Goal: Information Seeking & Learning: Learn about a topic

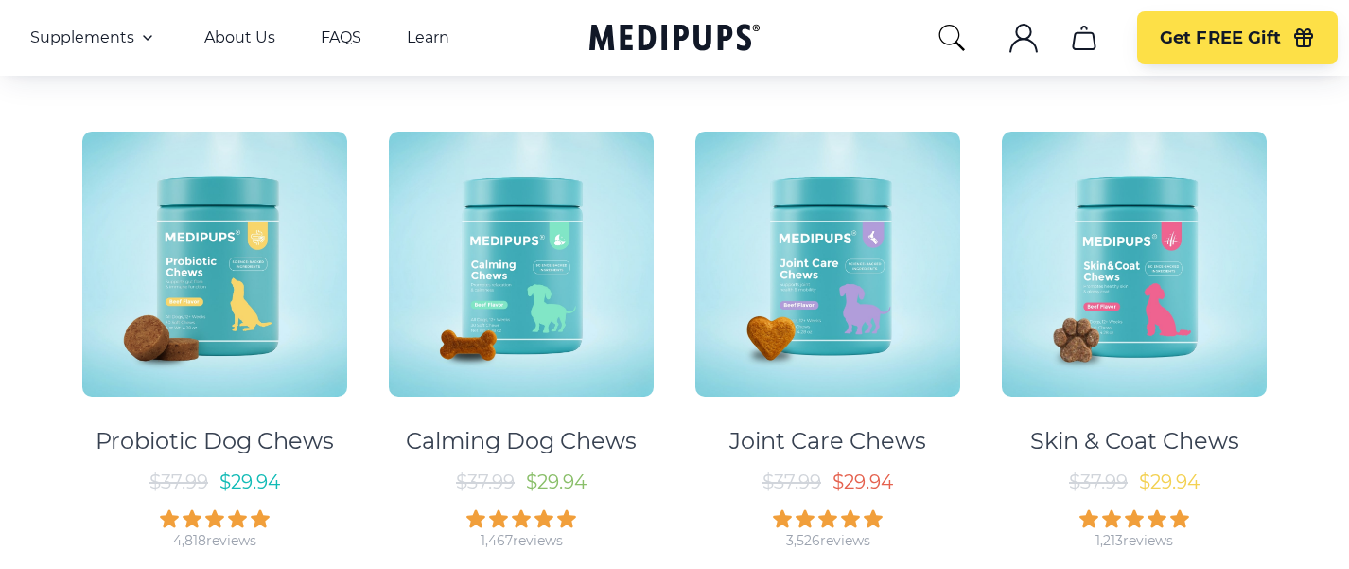
scroll to position [304, 0]
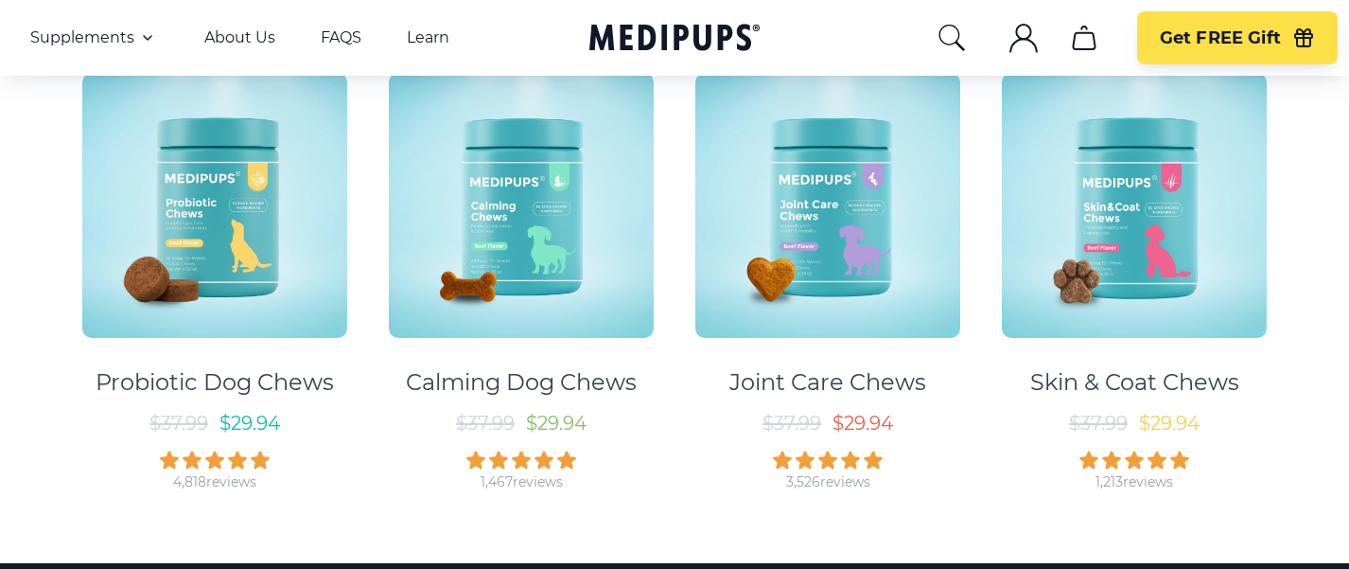
click at [1167, 239] on img at bounding box center [1134, 205] width 265 height 265
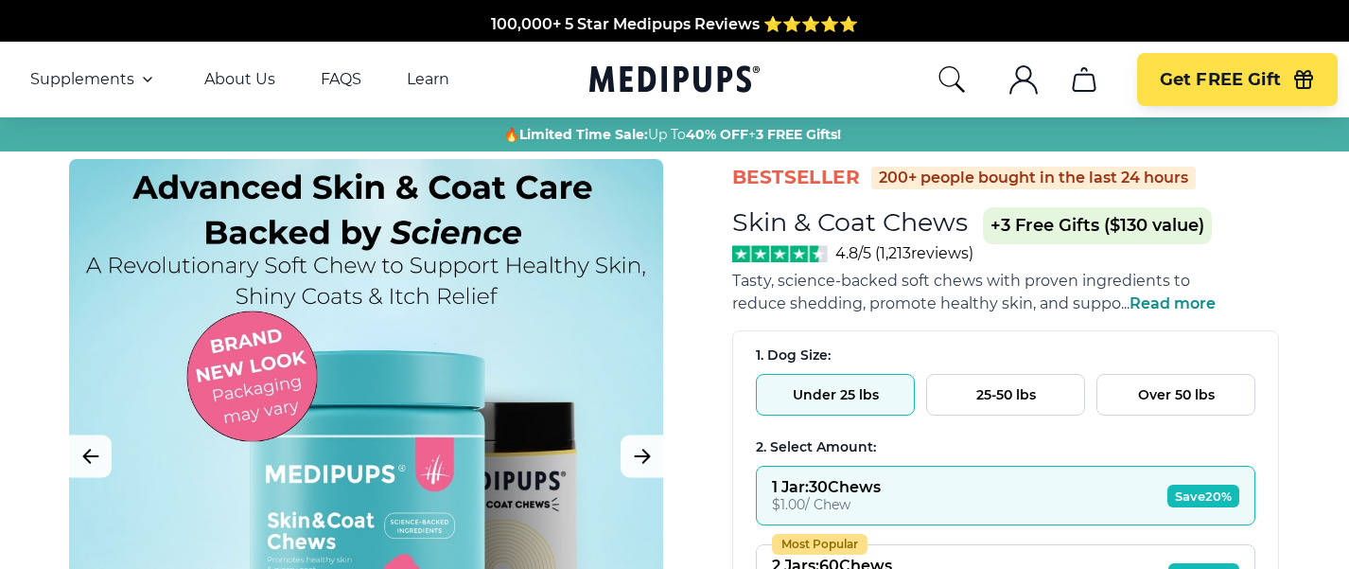
click at [1174, 399] on button "Over 50 lbs" at bounding box center [1176, 395] width 159 height 42
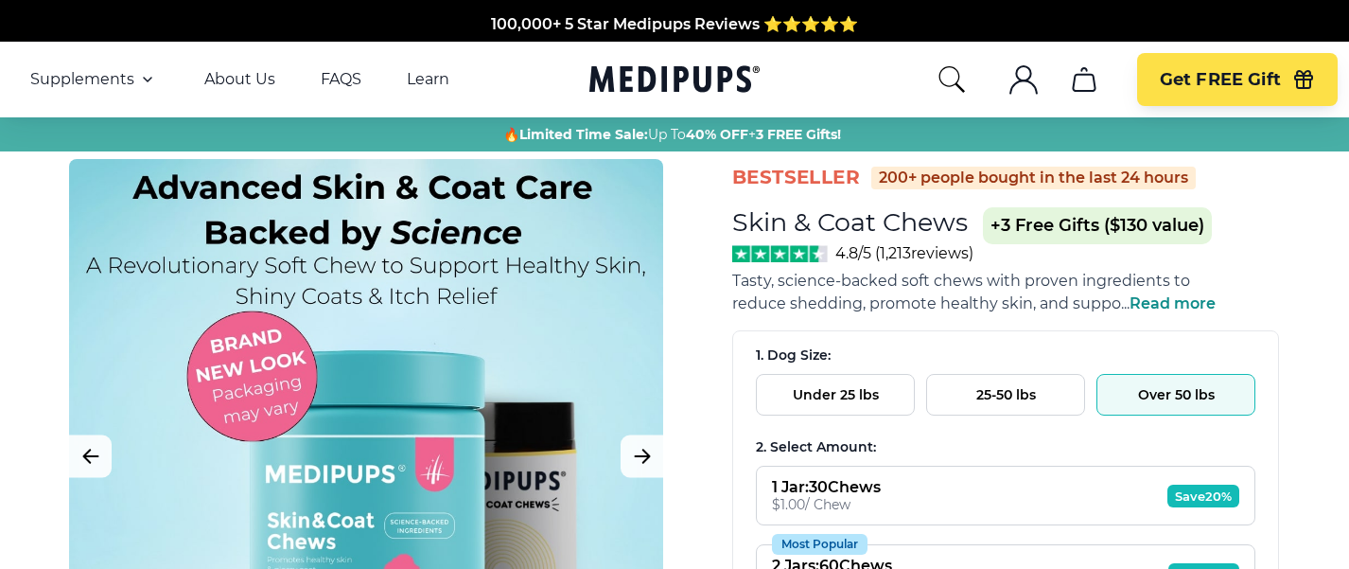
click at [1197, 312] on span "Read more" at bounding box center [1173, 303] width 86 height 18
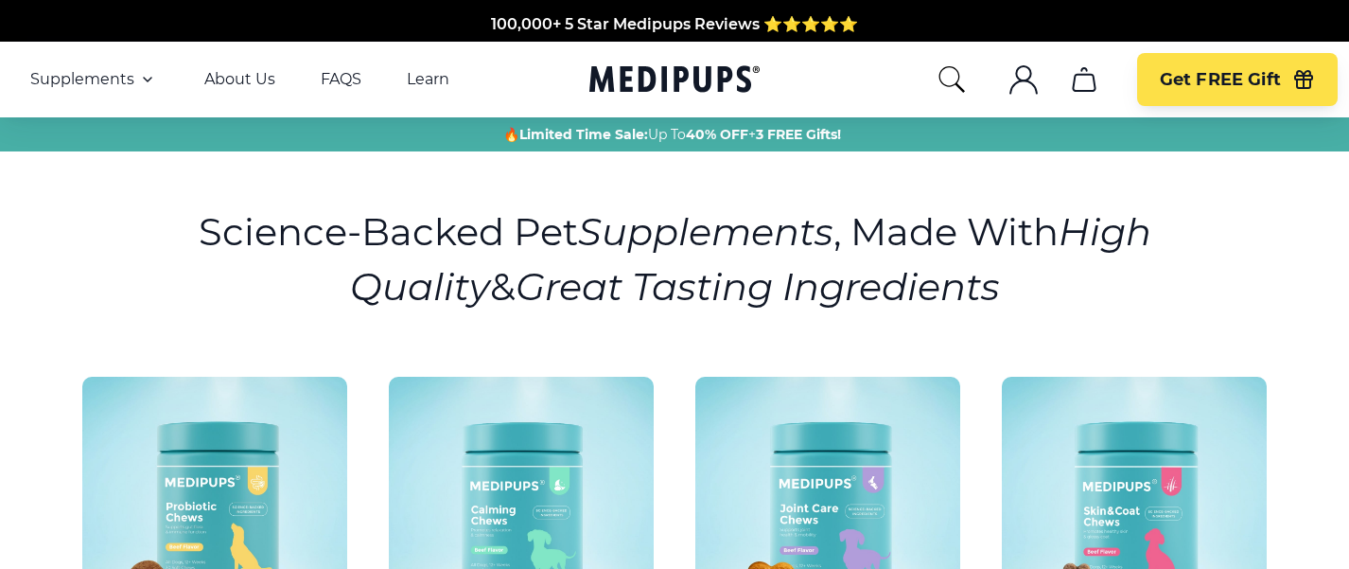
scroll to position [304, 0]
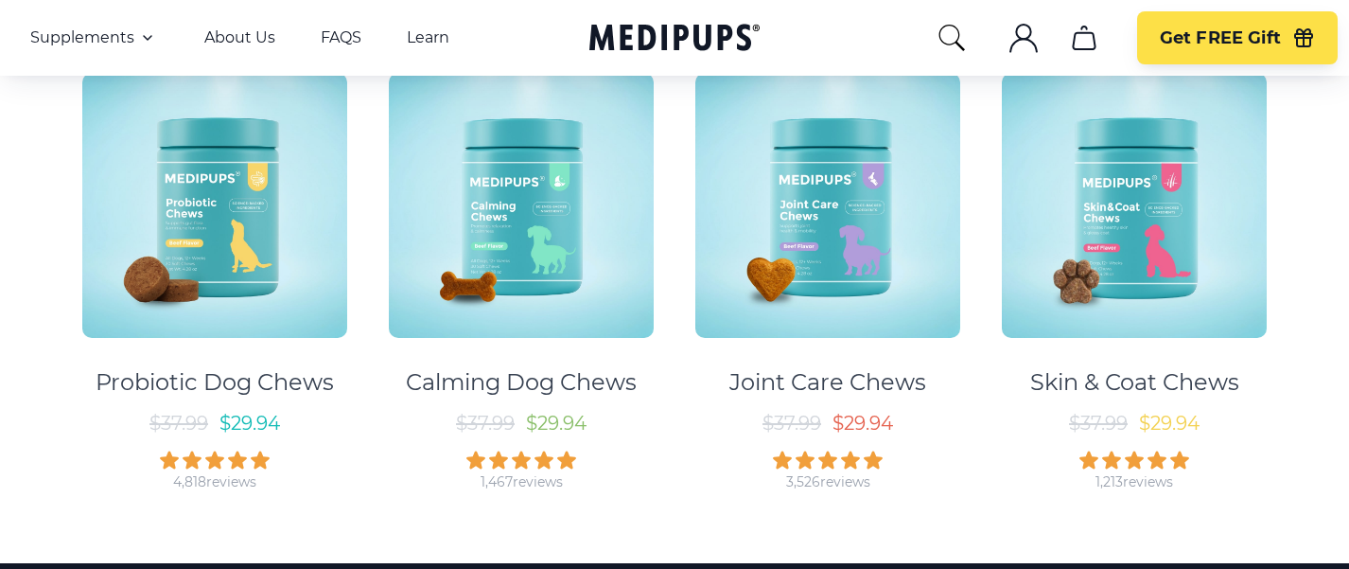
click at [854, 250] on img at bounding box center [827, 205] width 265 height 265
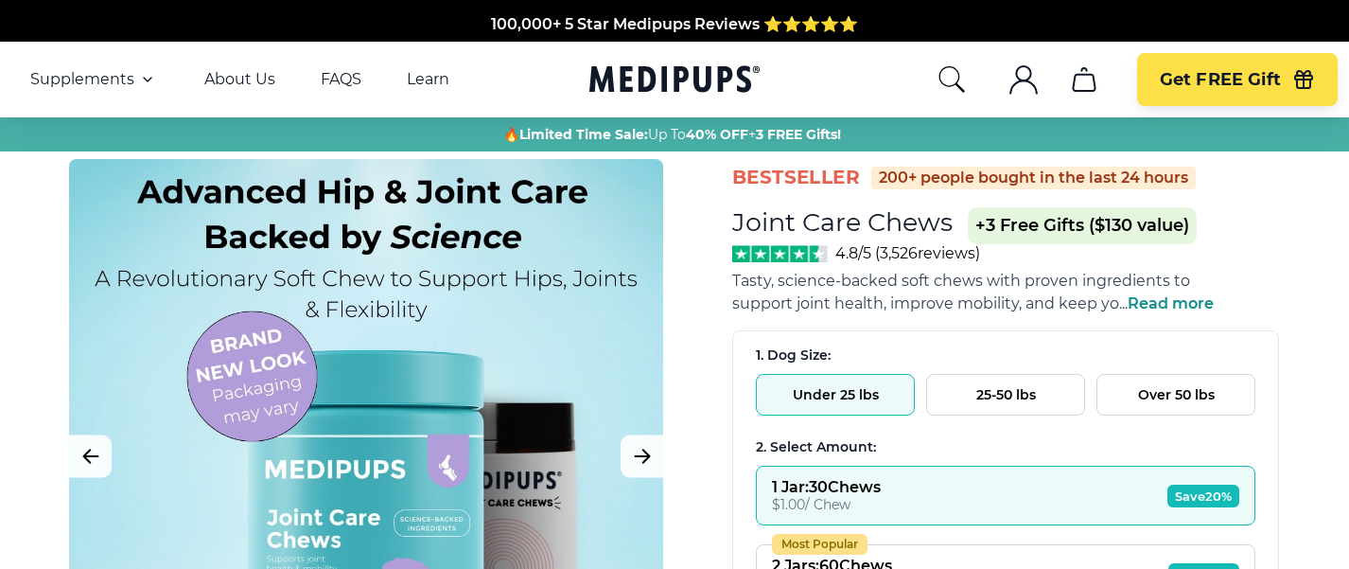
click at [1171, 404] on button "Over 50 lbs" at bounding box center [1176, 395] width 159 height 42
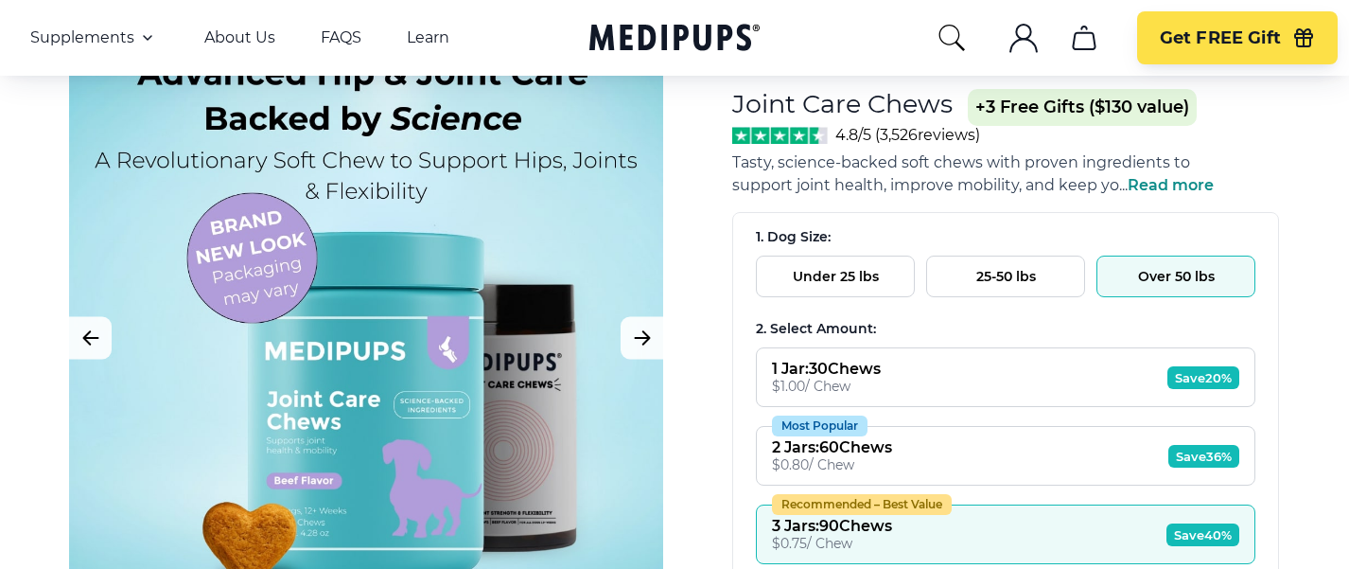
scroll to position [196, 0]
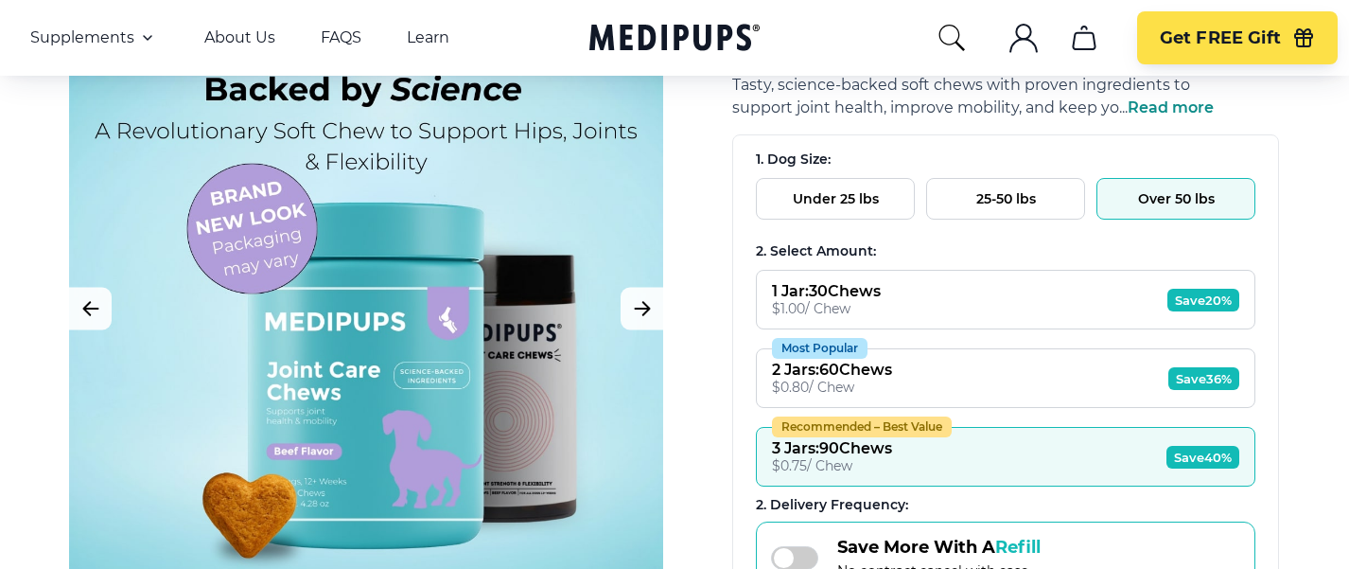
click at [1188, 390] on span "Save 36%" at bounding box center [1204, 378] width 71 height 23
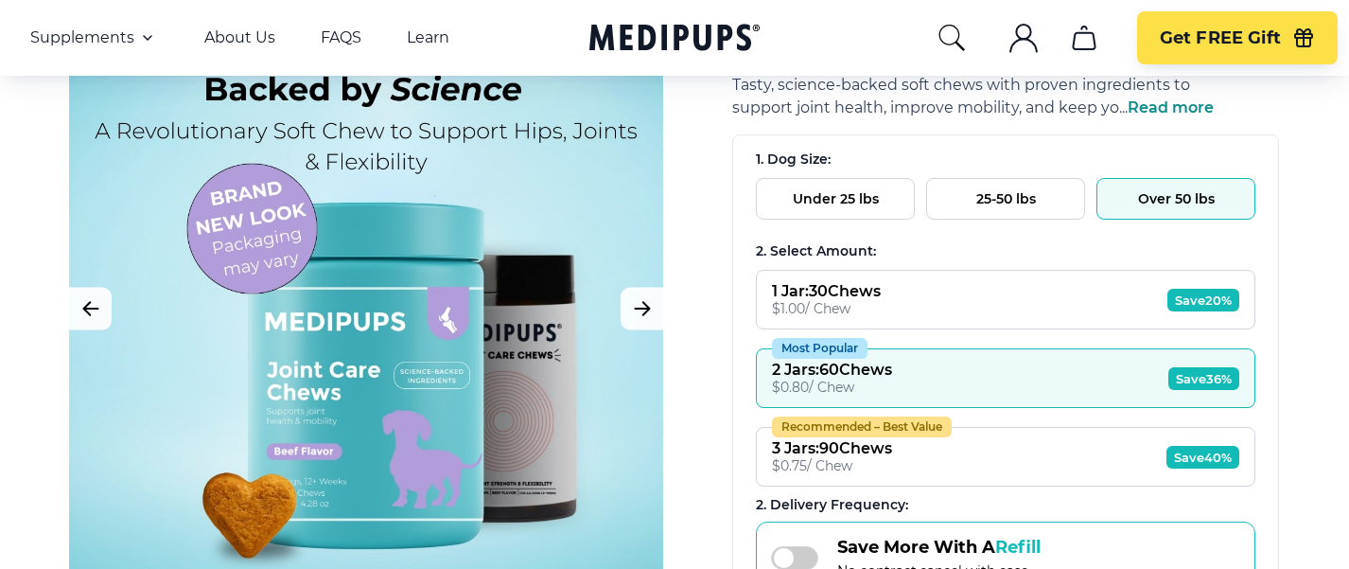
scroll to position [304, 0]
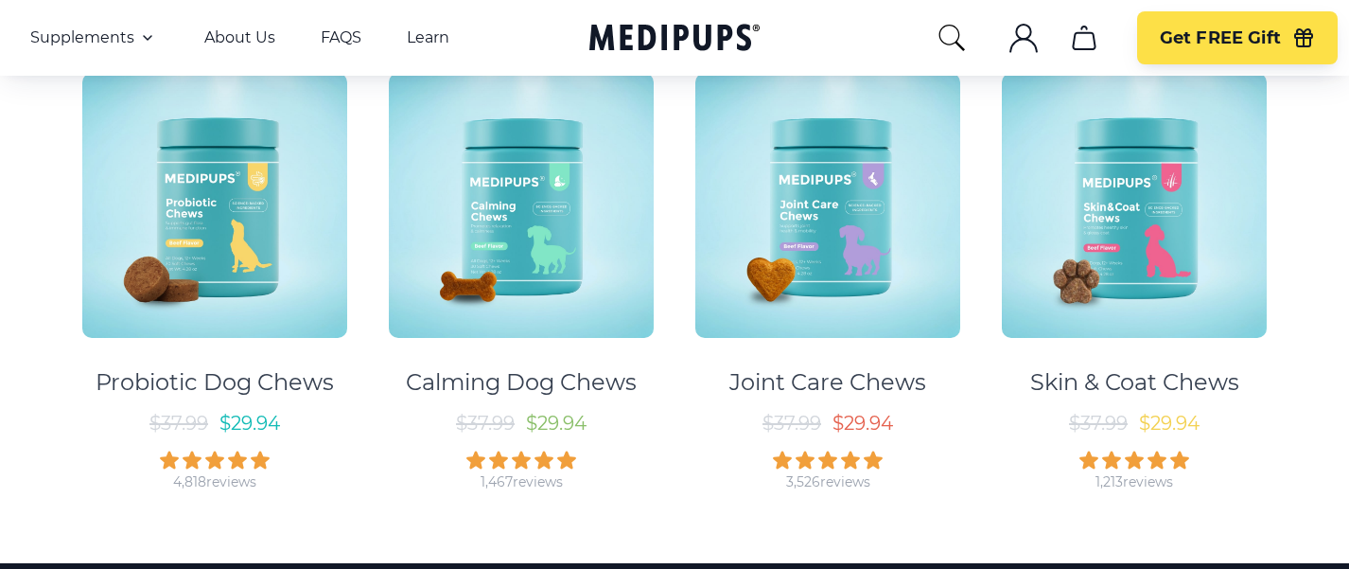
click at [521, 295] on img at bounding box center [521, 205] width 265 height 265
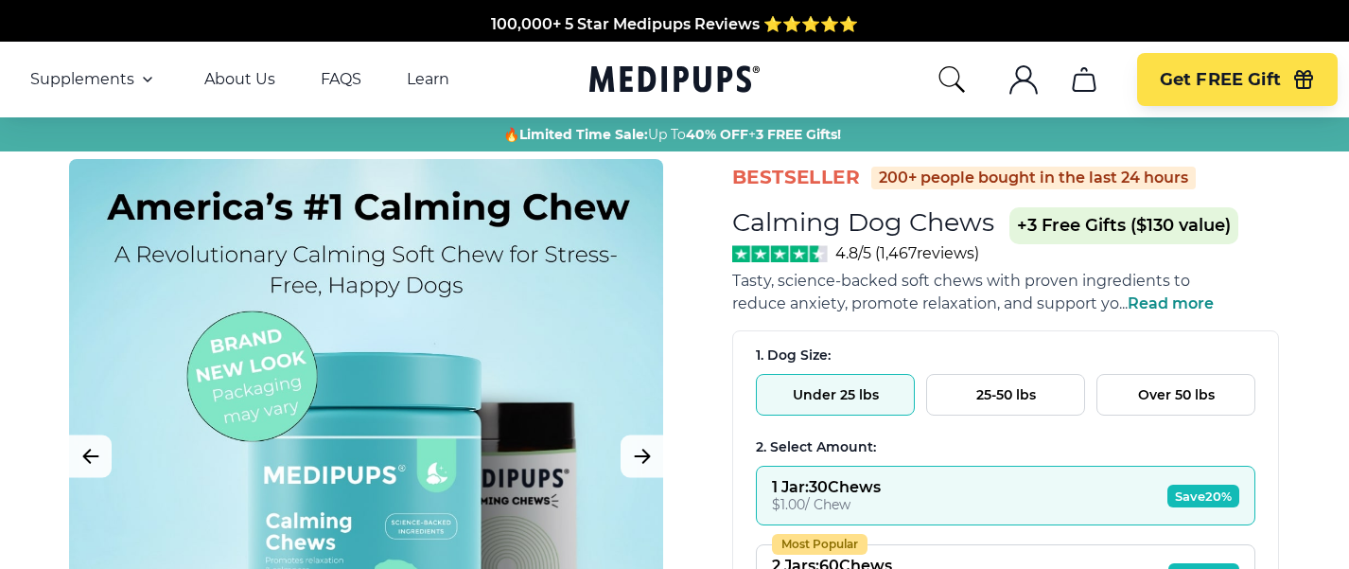
click at [1148, 406] on button "Over 50 lbs" at bounding box center [1176, 395] width 159 height 42
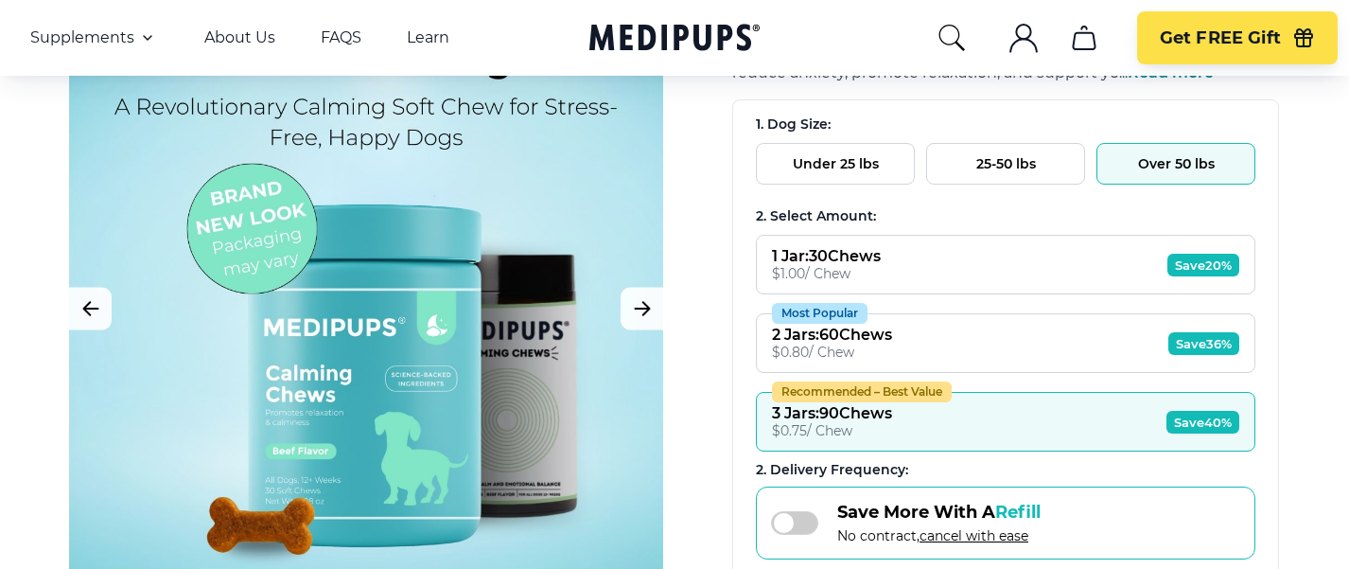
scroll to position [234, 0]
